Goal: Find specific page/section: Find specific page/section

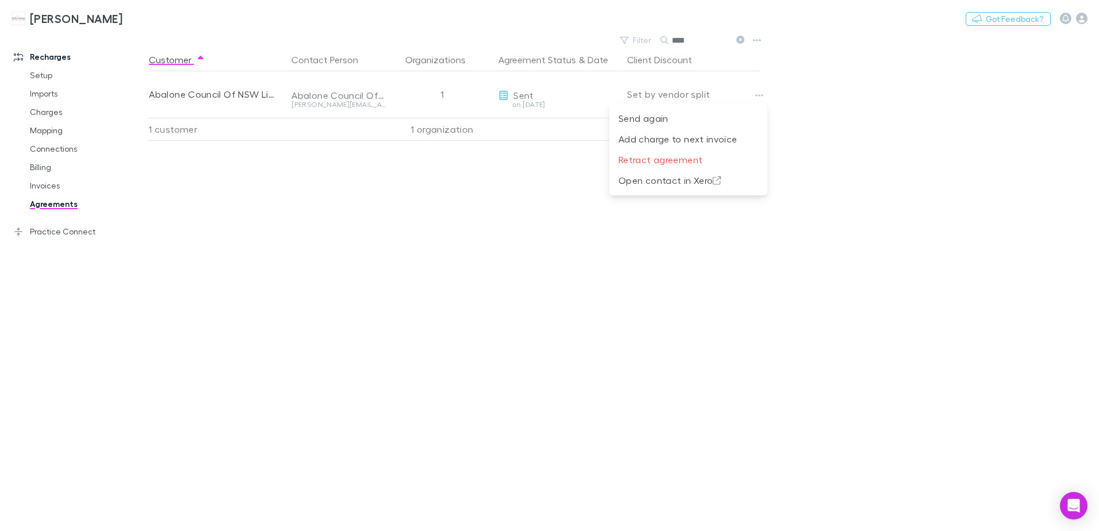
click at [55, 198] on div at bounding box center [549, 265] width 1099 height 531
click at [742, 42] on icon at bounding box center [740, 40] width 8 height 8
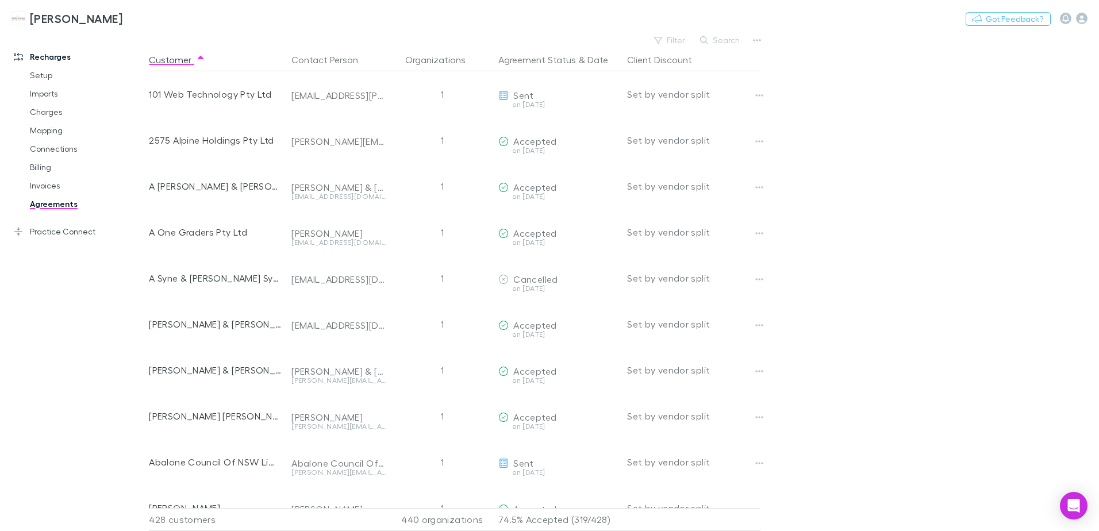
click at [80, 25] on link "[PERSON_NAME]" at bounding box center [67, 19] width 125 height 28
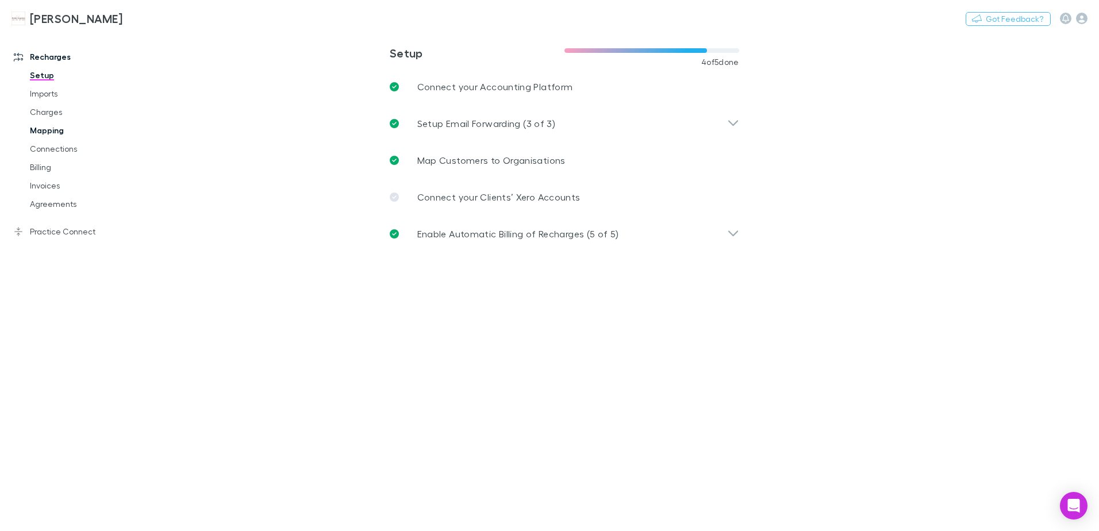
click at [52, 134] on link "Mapping" at bounding box center [86, 130] width 137 height 18
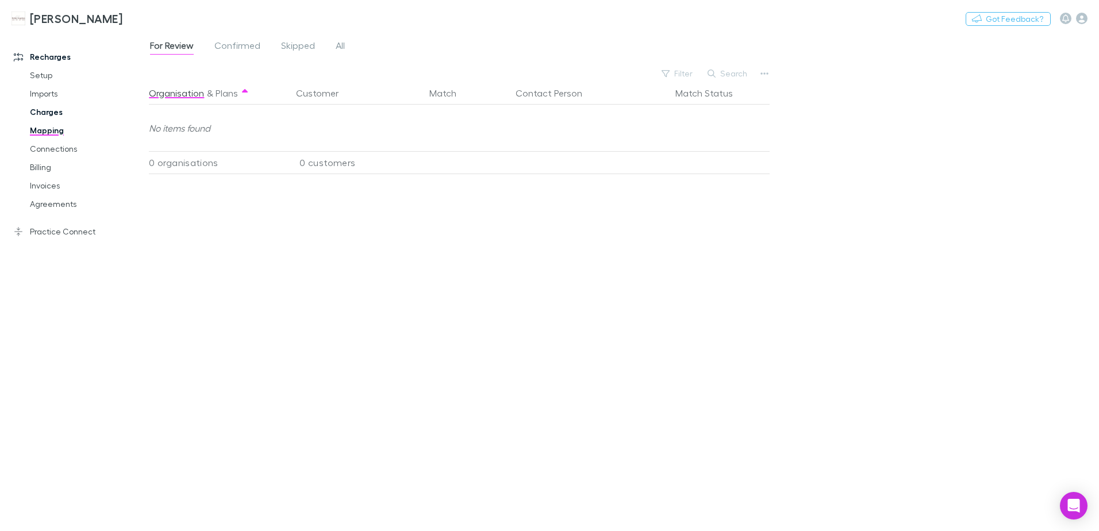
click at [52, 109] on link "Charges" at bounding box center [86, 112] width 137 height 18
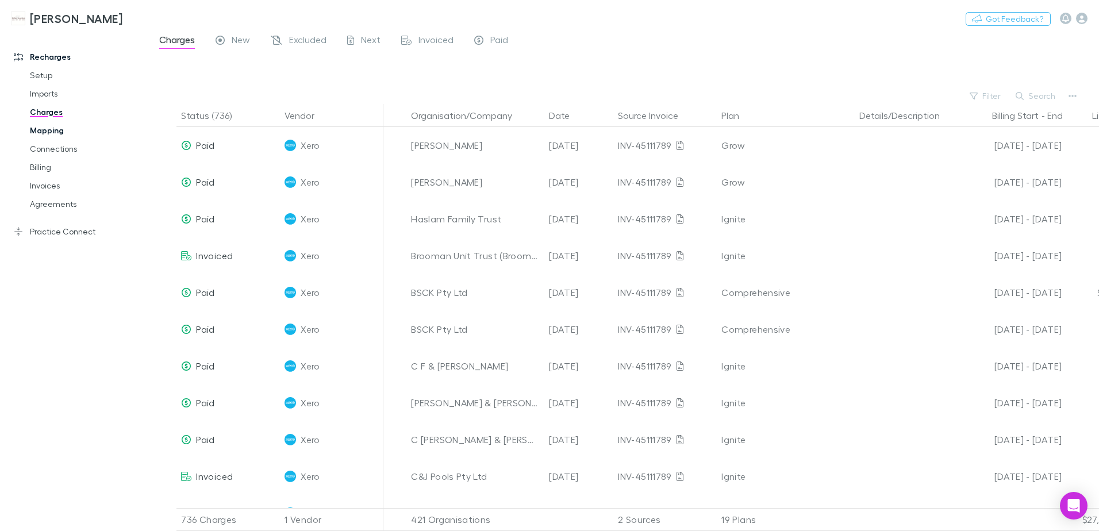
click at [52, 128] on link "Mapping" at bounding box center [86, 130] width 137 height 18
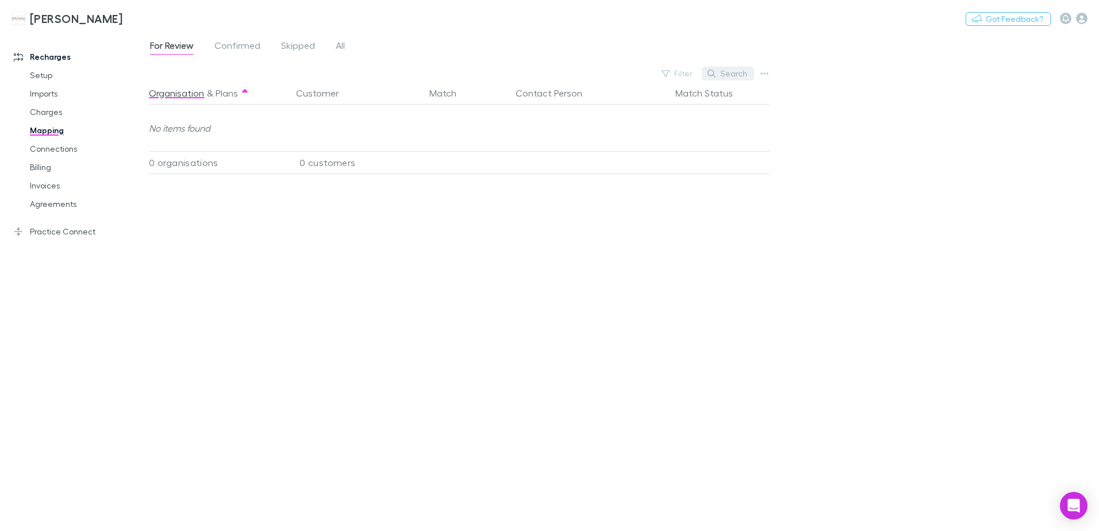
click at [736, 74] on button "Search" at bounding box center [728, 74] width 52 height 14
click at [64, 207] on link "Agreements" at bounding box center [86, 204] width 137 height 18
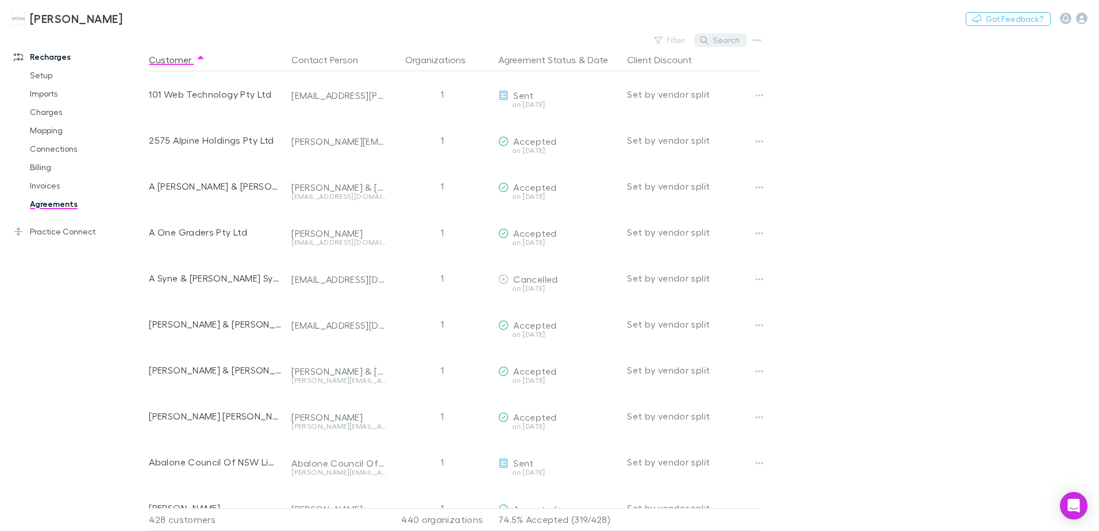
click at [726, 42] on button "Search" at bounding box center [720, 40] width 52 height 14
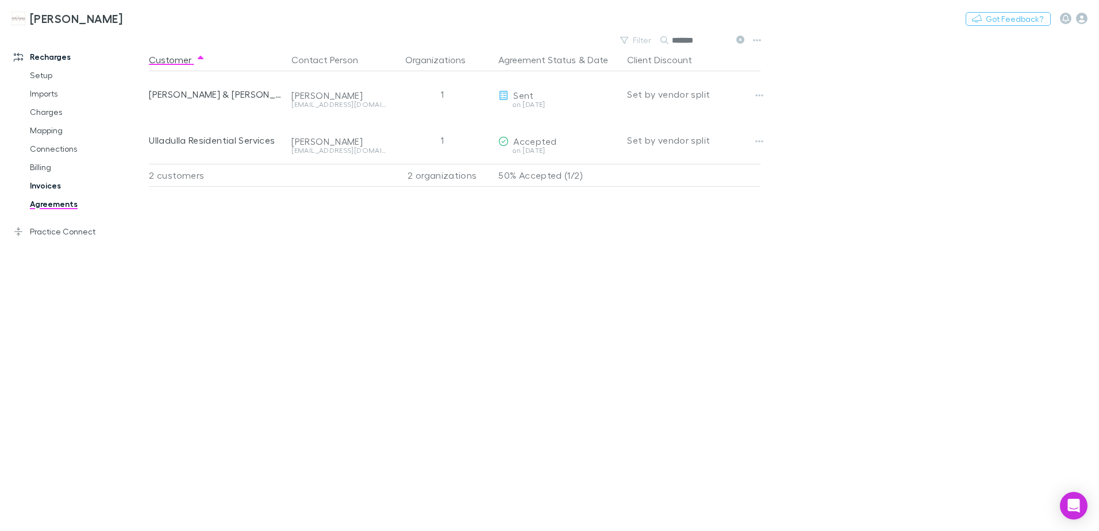
type input "*******"
click at [41, 186] on link "Invoices" at bounding box center [86, 185] width 137 height 18
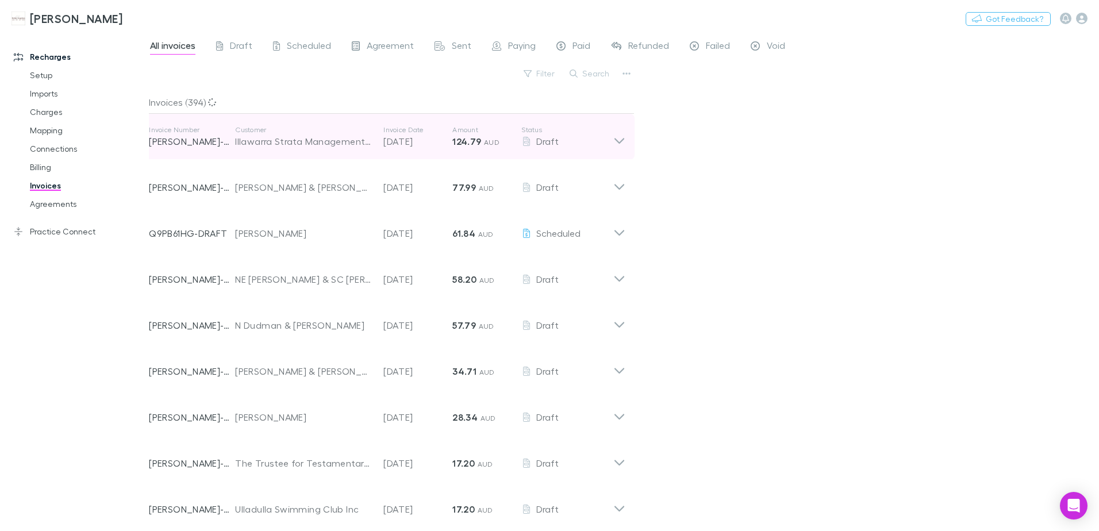
click at [620, 143] on icon at bounding box center [619, 141] width 10 height 6
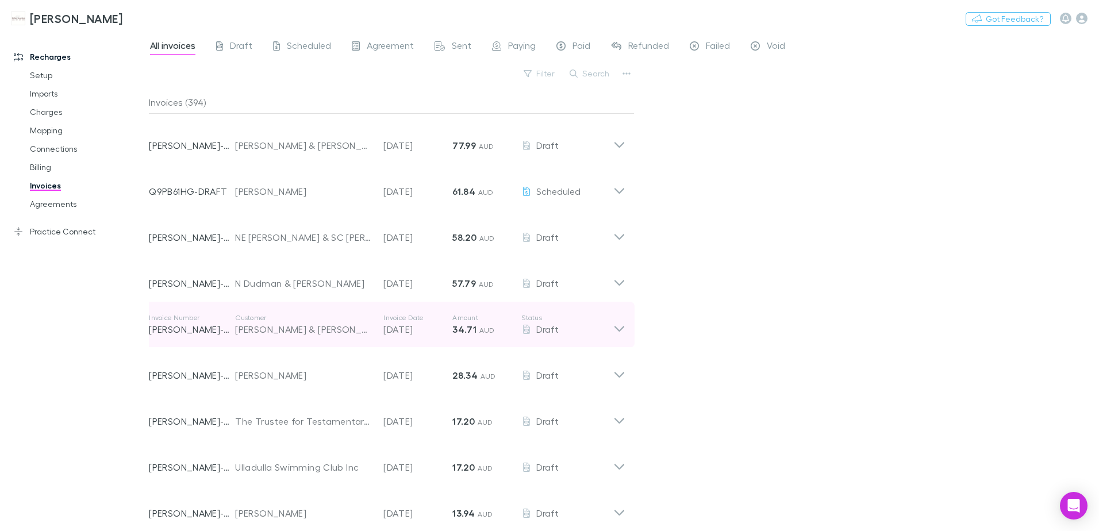
scroll to position [287, 0]
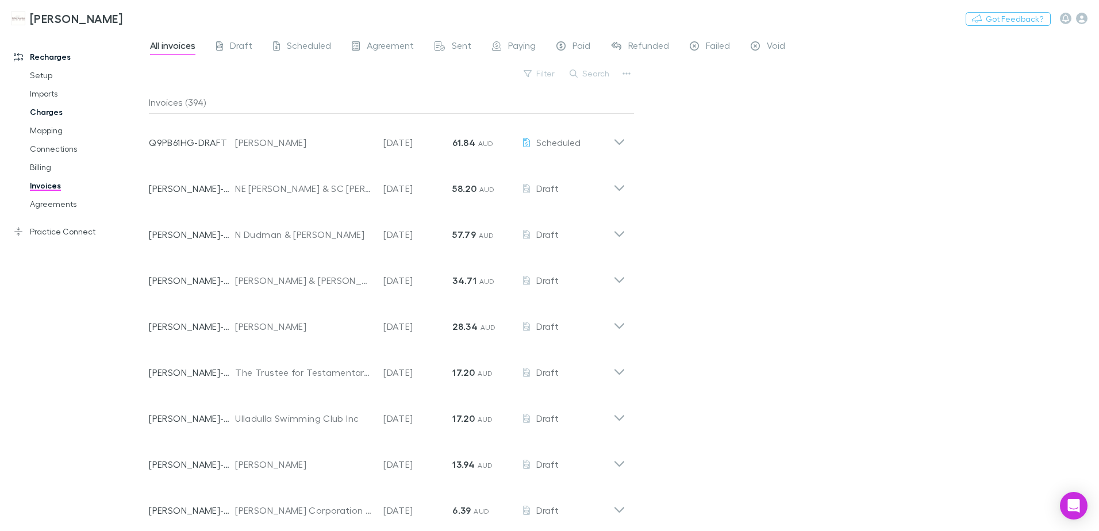
click at [42, 112] on link "Charges" at bounding box center [86, 112] width 137 height 18
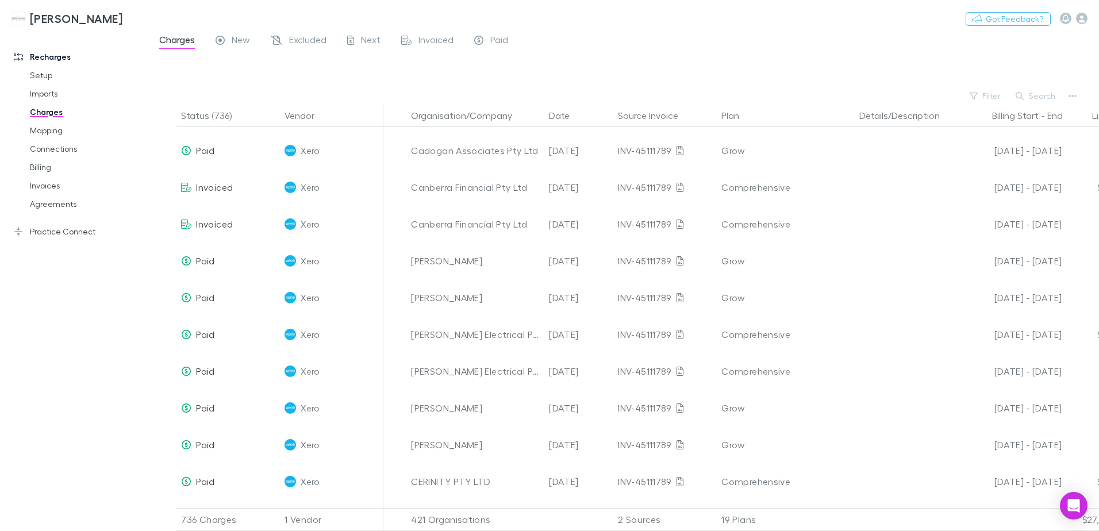
scroll to position [690, 0]
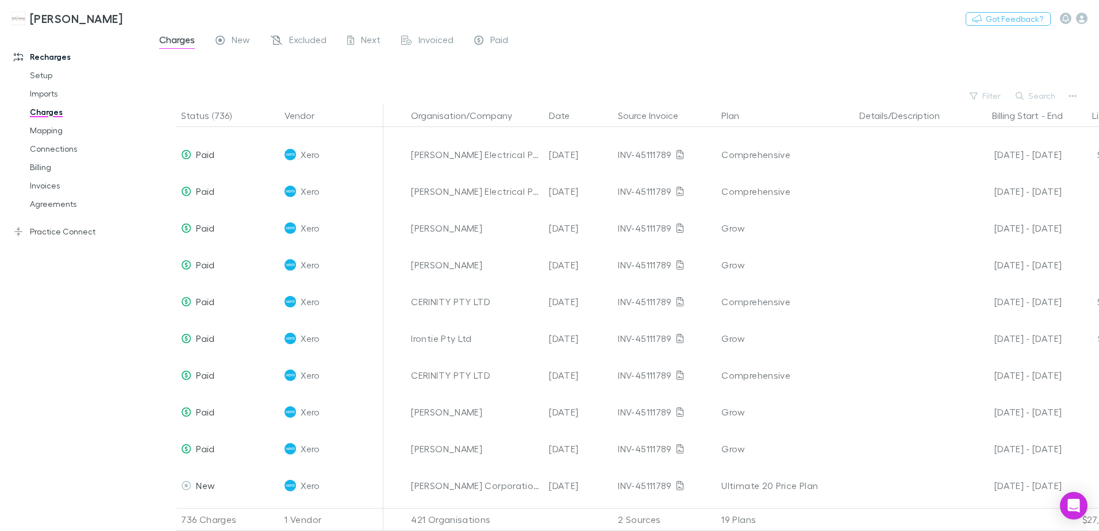
click at [65, 19] on h3 "[PERSON_NAME]" at bounding box center [76, 18] width 93 height 14
